Goal: Task Accomplishment & Management: Complete application form

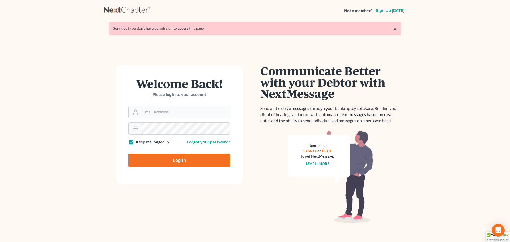
type input "[PERSON_NAME][EMAIL_ADDRESS][DOMAIN_NAME]"
click at [181, 162] on input "Log In" at bounding box center [179, 159] width 102 height 13
type input "Thinking..."
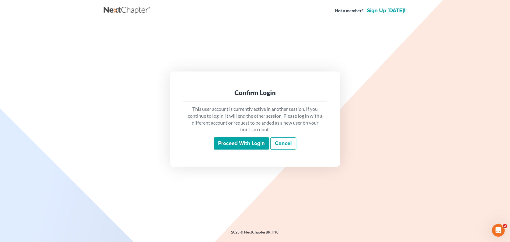
click at [240, 141] on input "Proceed with login" at bounding box center [241, 143] width 55 height 12
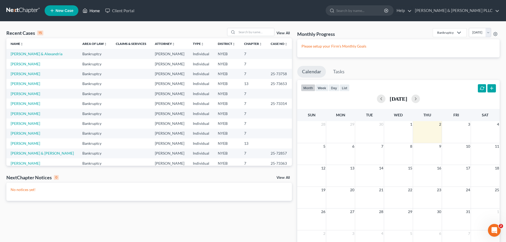
click at [91, 9] on link "Home" at bounding box center [91, 11] width 23 height 10
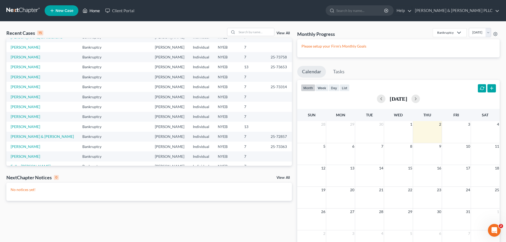
scroll to position [36, 0]
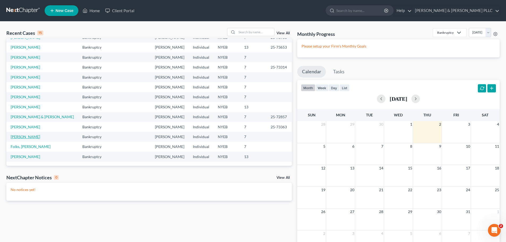
click at [32, 136] on link "Rosner, Theresa" at bounding box center [25, 136] width 29 height 5
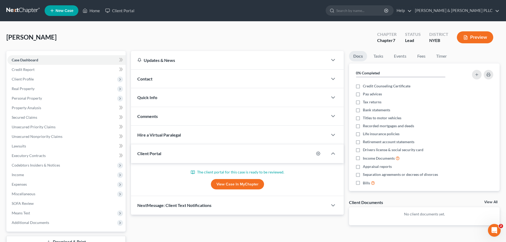
click at [243, 183] on link "View Case in MyChapter" at bounding box center [237, 184] width 53 height 11
click at [91, 9] on link "Home" at bounding box center [91, 11] width 23 height 10
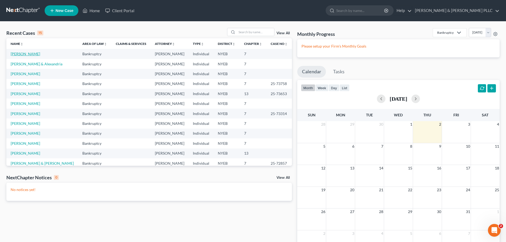
click at [23, 52] on link "Rosner, Theresa" at bounding box center [25, 53] width 29 height 5
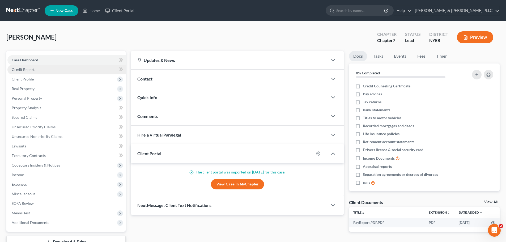
click at [41, 69] on link "Credit Report" at bounding box center [66, 70] width 118 height 10
click at [24, 69] on span "Credit Report" at bounding box center [23, 69] width 23 height 5
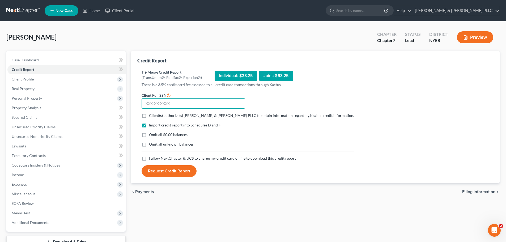
click at [149, 104] on input "text" at bounding box center [193, 103] width 104 height 11
type input "064-74-0901"
click at [149, 115] on label "Client(s) authorize(s) Sferrazza & Keenan PLLC to obtain information regarding …" at bounding box center [251, 115] width 205 height 5
click at [151, 115] on input "Client(s) authorize(s) Sferrazza & Keenan PLLC to obtain information regarding …" at bounding box center [152, 114] width 3 height 3
checkbox input "true"
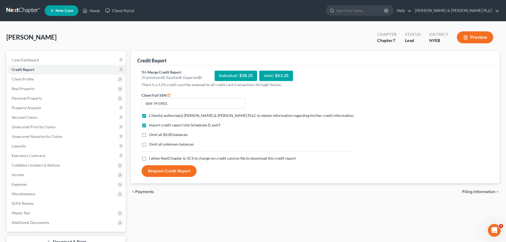
click at [149, 135] on label "Omit all $0.00 balances" at bounding box center [168, 134] width 38 height 5
click at [151, 135] on input "Omit all $0.00 balances" at bounding box center [152, 133] width 3 height 3
checkbox input "true"
click at [149, 145] on label "Omit all unknown balances" at bounding box center [171, 143] width 45 height 5
click at [151, 145] on input "Omit all unknown balances" at bounding box center [152, 142] width 3 height 3
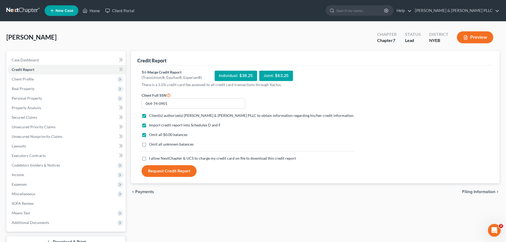
checkbox input "true"
click at [149, 160] on label "I allow NextChapter & UCS to charge my credit card on file to download this cre…" at bounding box center [222, 158] width 147 height 5
click at [151, 159] on input "I allow NextChapter & UCS to charge my credit card on file to download this cre…" at bounding box center [152, 157] width 3 height 3
checkbox input "true"
click at [171, 169] on button "Request Credit Report" at bounding box center [168, 171] width 55 height 12
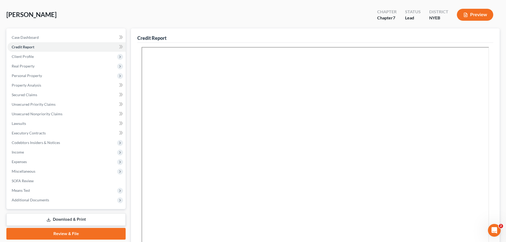
scroll to position [53, 0]
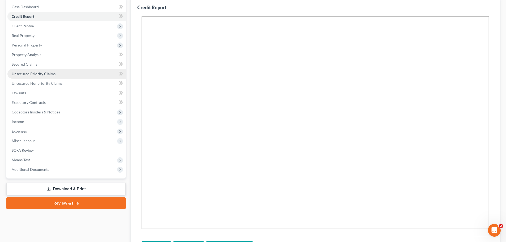
click at [23, 72] on span "Unsecured Priority Claims" at bounding box center [34, 73] width 44 height 5
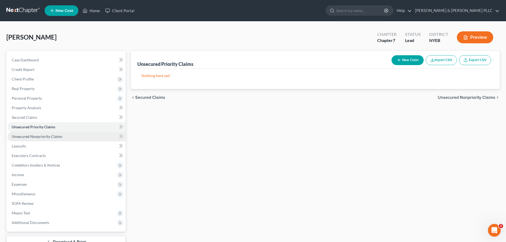
click at [34, 136] on span "Unsecured Nonpriority Claims" at bounding box center [37, 136] width 51 height 5
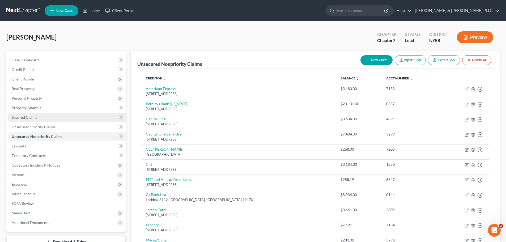
click at [28, 115] on span "Secured Claims" at bounding box center [24, 117] width 25 height 5
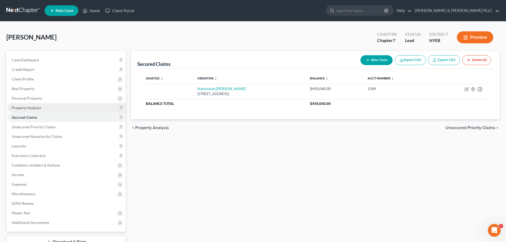
click at [28, 106] on span "Property Analysis" at bounding box center [26, 107] width 29 height 5
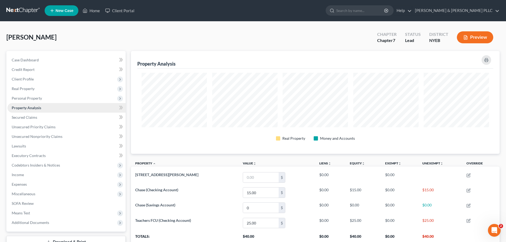
scroll to position [103, 368]
click at [27, 89] on span "Real Property" at bounding box center [23, 88] width 23 height 5
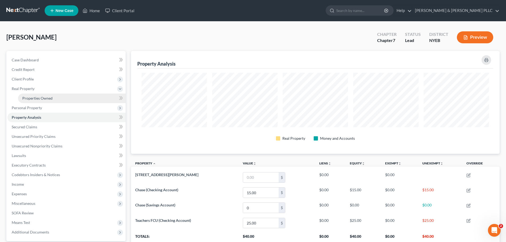
click at [36, 97] on span "Properties Owned" at bounding box center [37, 98] width 30 height 5
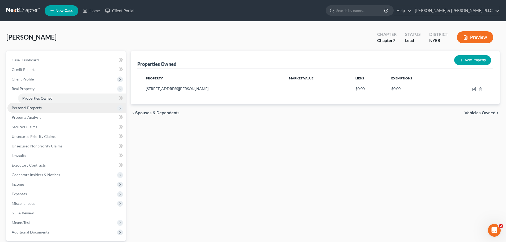
click at [43, 107] on span "Personal Property" at bounding box center [66, 108] width 118 height 10
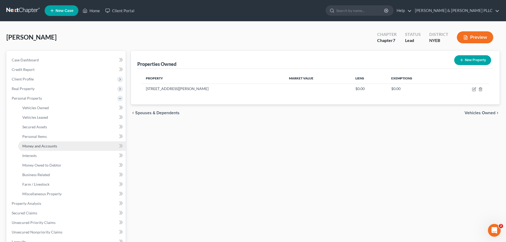
click at [42, 147] on span "Money and Accounts" at bounding box center [39, 146] width 35 height 5
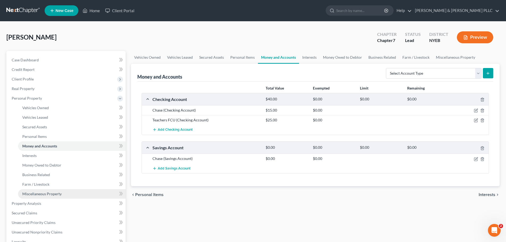
click at [43, 194] on span "Miscellaneous Property" at bounding box center [41, 193] width 39 height 5
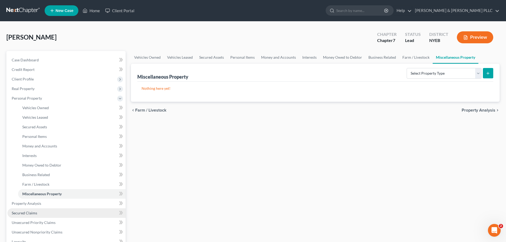
click at [26, 212] on span "Secured Claims" at bounding box center [24, 213] width 25 height 5
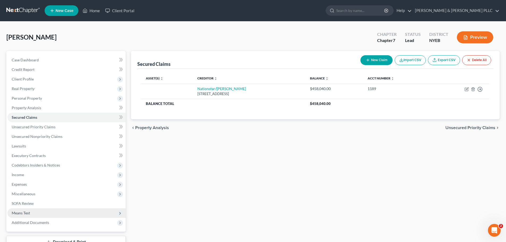
click at [26, 214] on span "Means Test" at bounding box center [21, 213] width 18 height 5
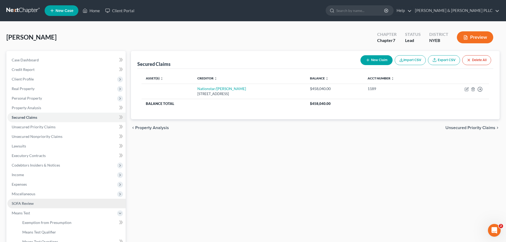
click at [24, 203] on span "SOFA Review" at bounding box center [23, 203] width 22 height 5
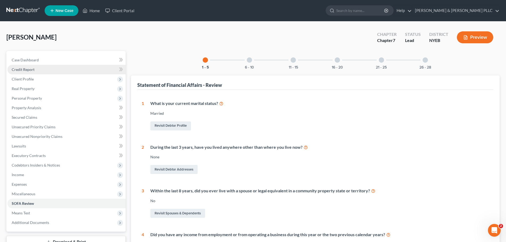
click at [29, 70] on span "Credit Report" at bounding box center [23, 69] width 23 height 5
